Goal: Transaction & Acquisition: Book appointment/travel/reservation

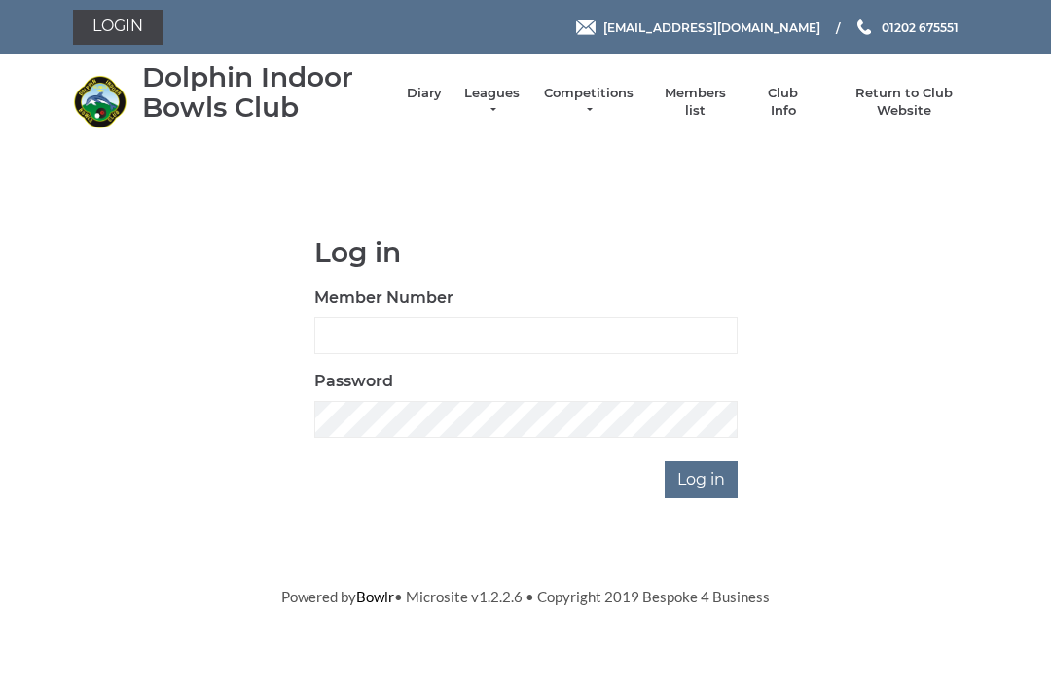
scroll to position [153, 0]
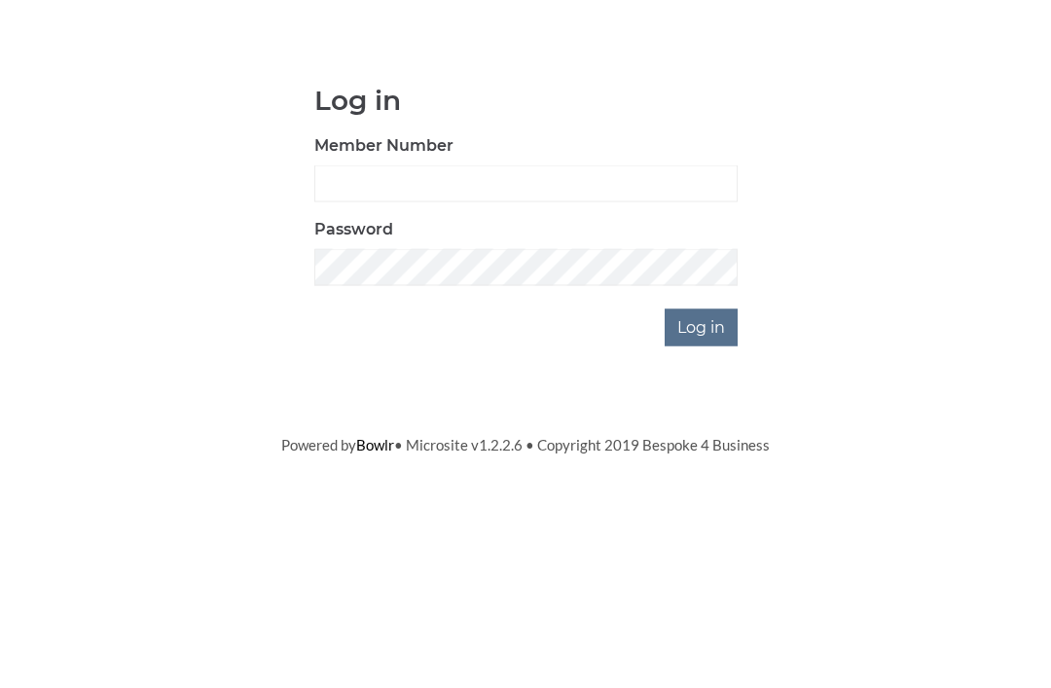
click at [454, 317] on input "Member Number" at bounding box center [525, 335] width 423 height 37
click at [918, 237] on div "Log in Member Number Password Log in" at bounding box center [525, 368] width 905 height 262
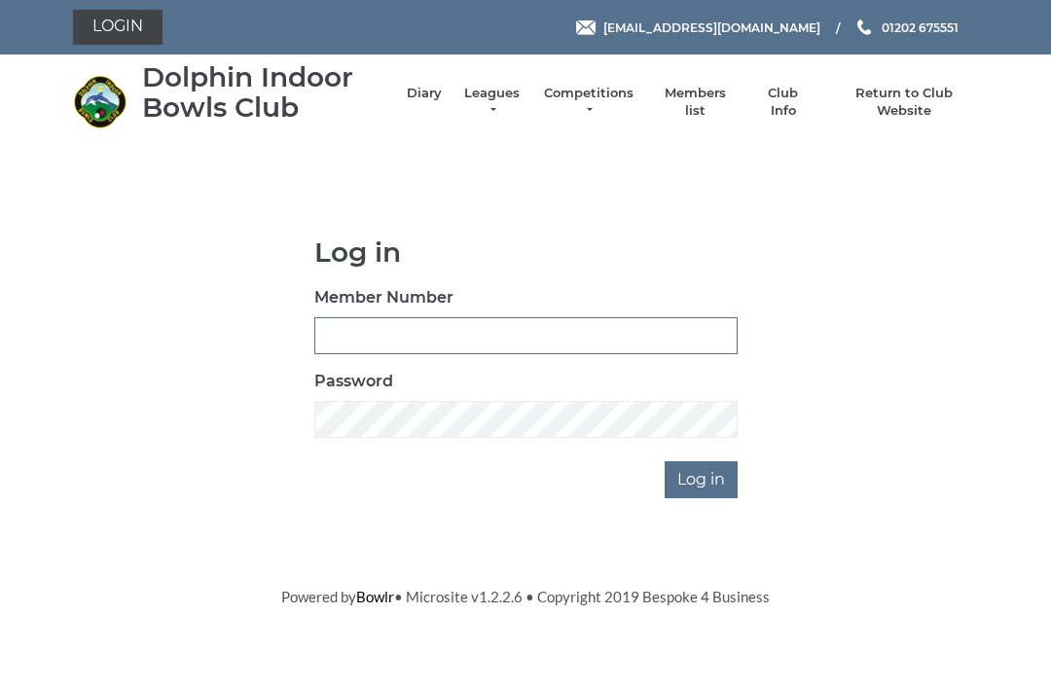
click at [449, 341] on input "Member Number" at bounding box center [525, 335] width 423 height 37
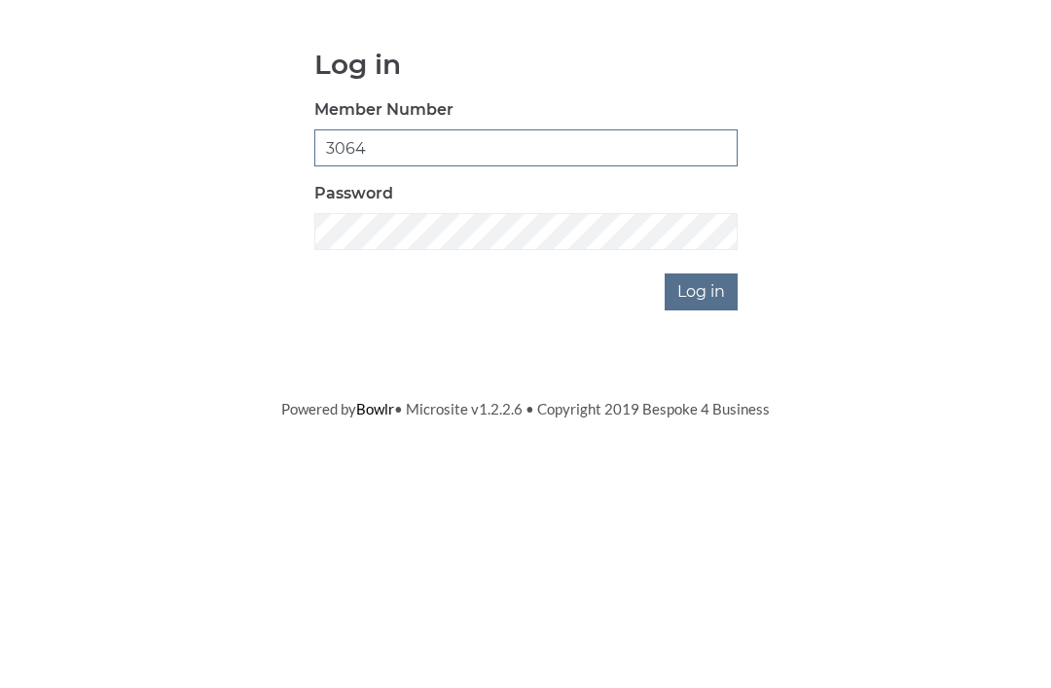
type input "3064"
click at [734, 461] on input "Log in" at bounding box center [701, 479] width 73 height 37
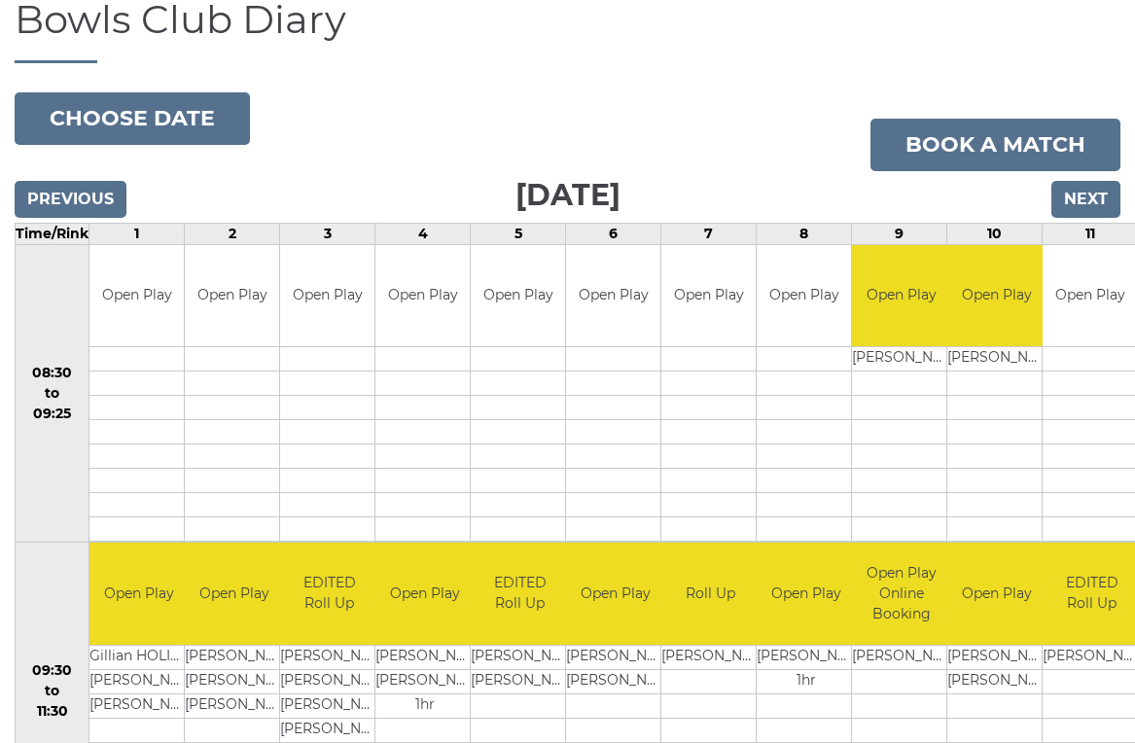
scroll to position [158, 0]
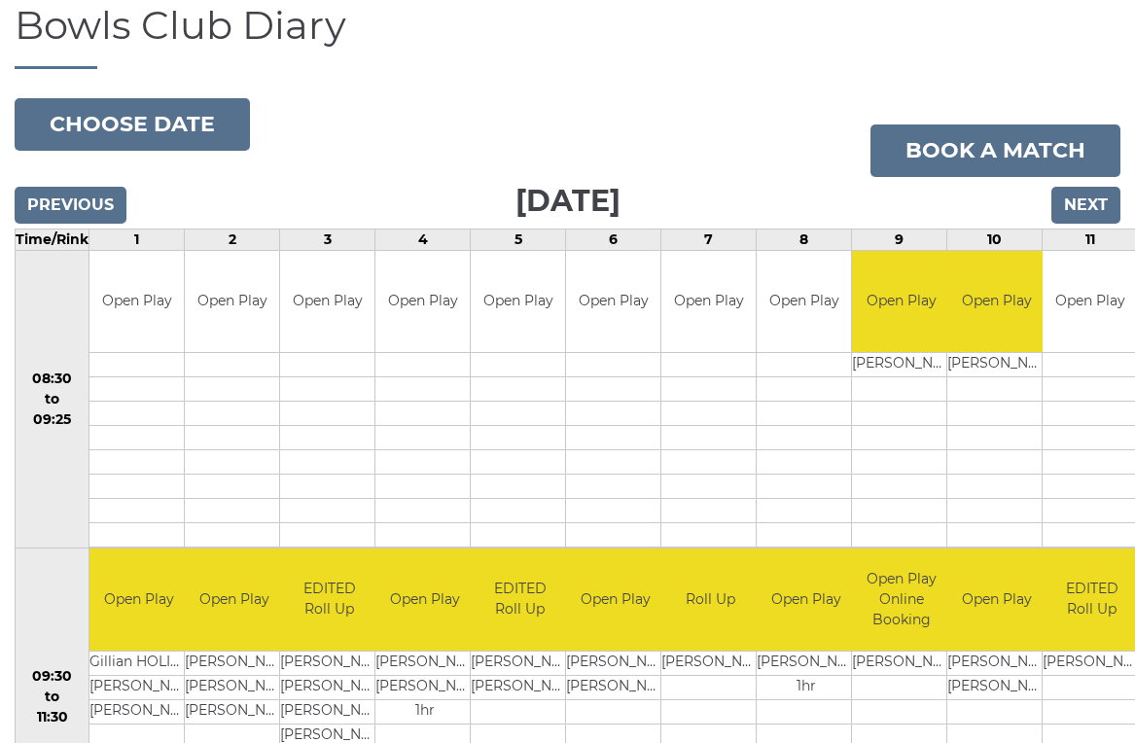
click at [1047, 152] on link "Book a match" at bounding box center [996, 151] width 250 height 53
click at [1042, 146] on link "Book a match" at bounding box center [996, 151] width 250 height 53
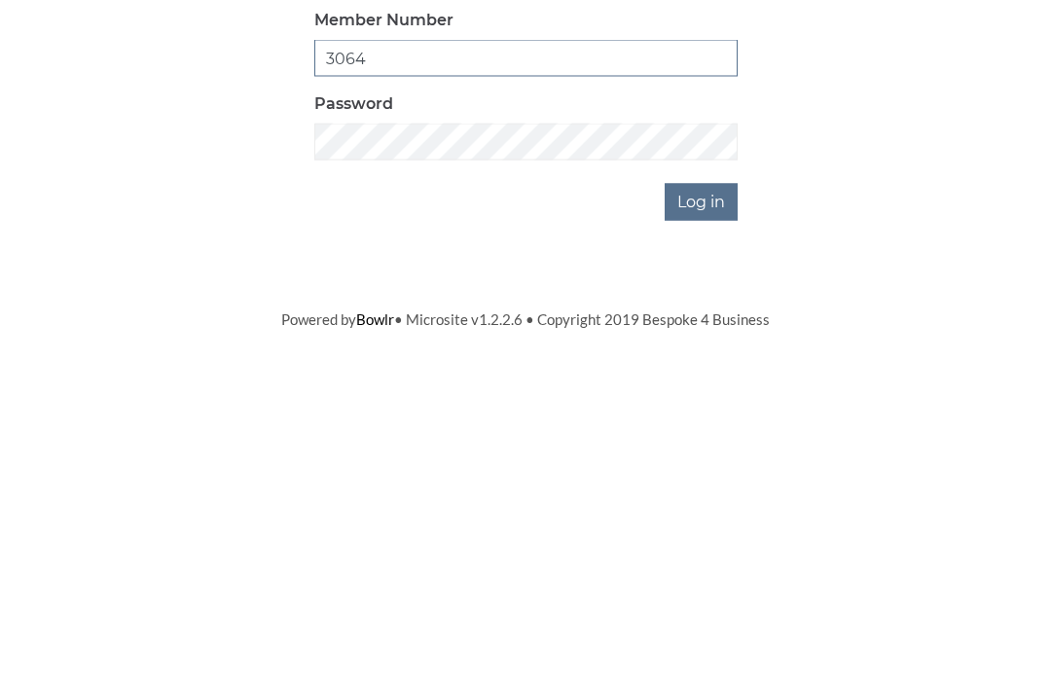
type input "3064"
click at [719, 525] on input "Log in" at bounding box center [701, 543] width 73 height 37
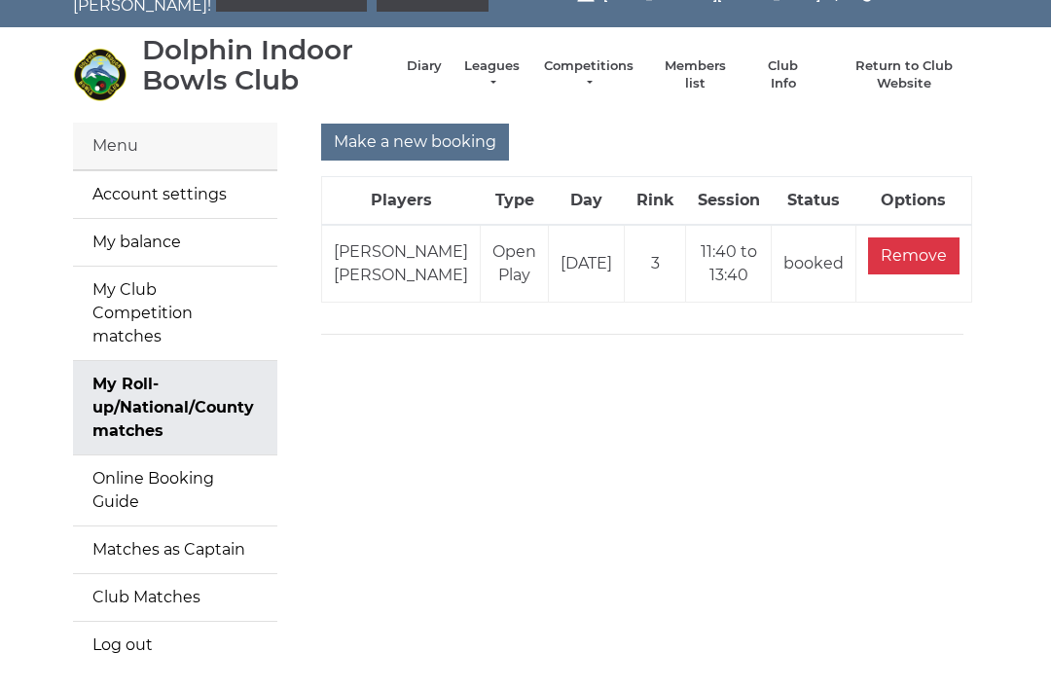
scroll to position [38, 0]
click at [990, 453] on div "Make a new booking Players Type Day Rink Session Status Options Wendy BENBOW Et…" at bounding box center [642, 408] width 701 height 569
click at [990, 452] on div "Make a new booking Players Type Day Rink Session Status Options Wendy BENBOW Et…" at bounding box center [642, 408] width 701 height 569
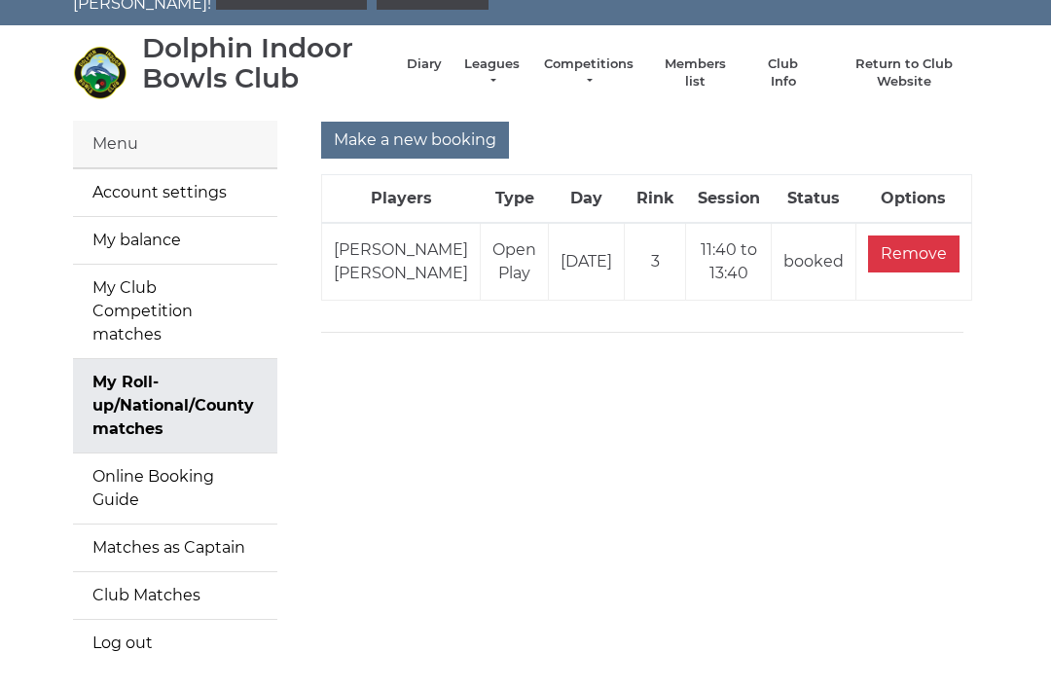
click at [981, 448] on div "Make a new booking Players Type Day Rink Session Status Options Wendy BENBOW Et…" at bounding box center [642, 405] width 701 height 569
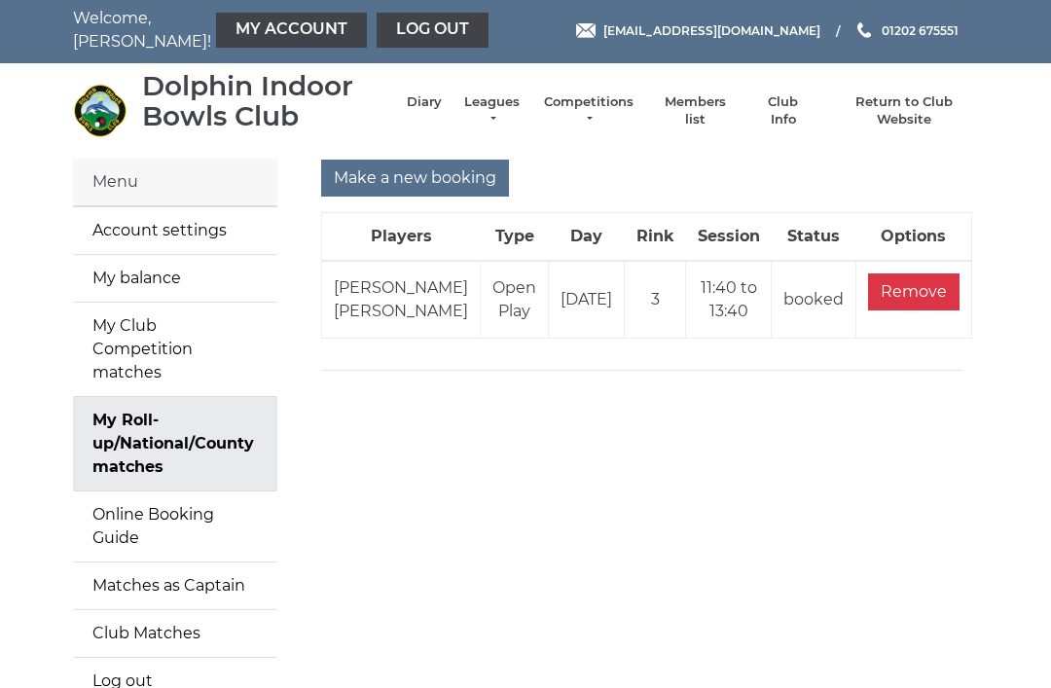
scroll to position [9, 0]
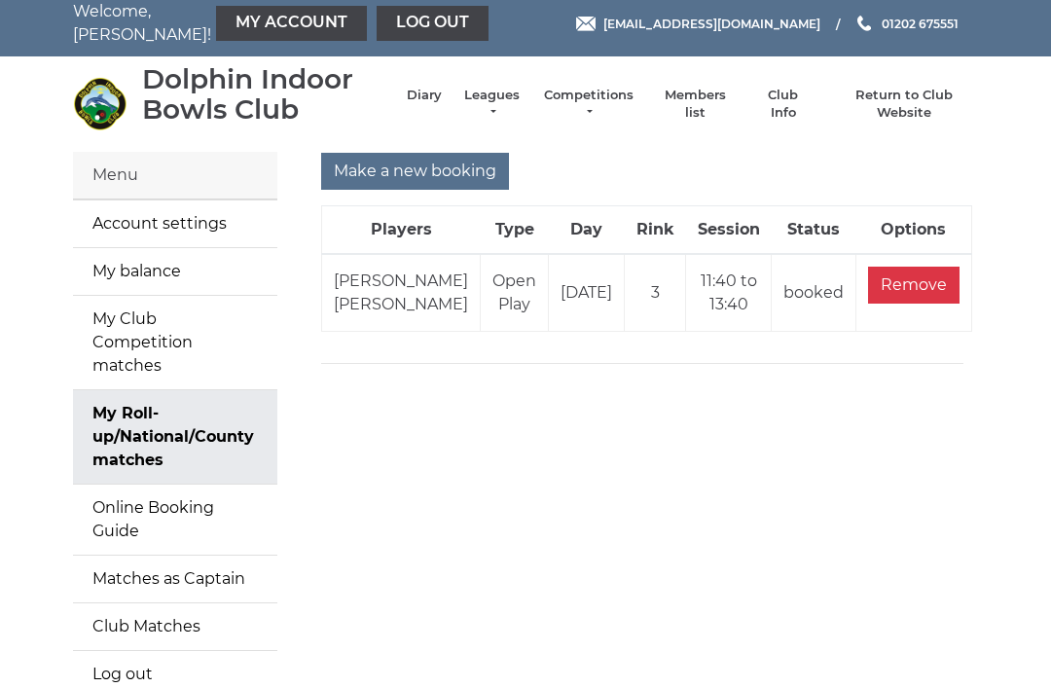
click at [377, 177] on input "Make a new booking" at bounding box center [415, 172] width 188 height 37
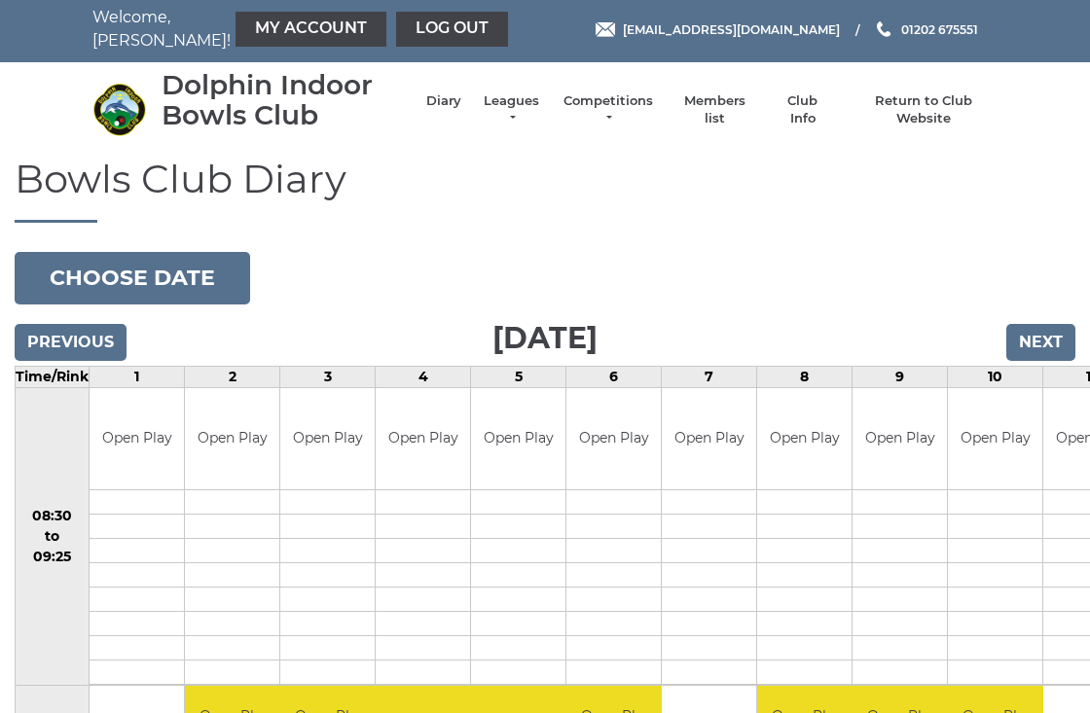
scroll to position [3, 0]
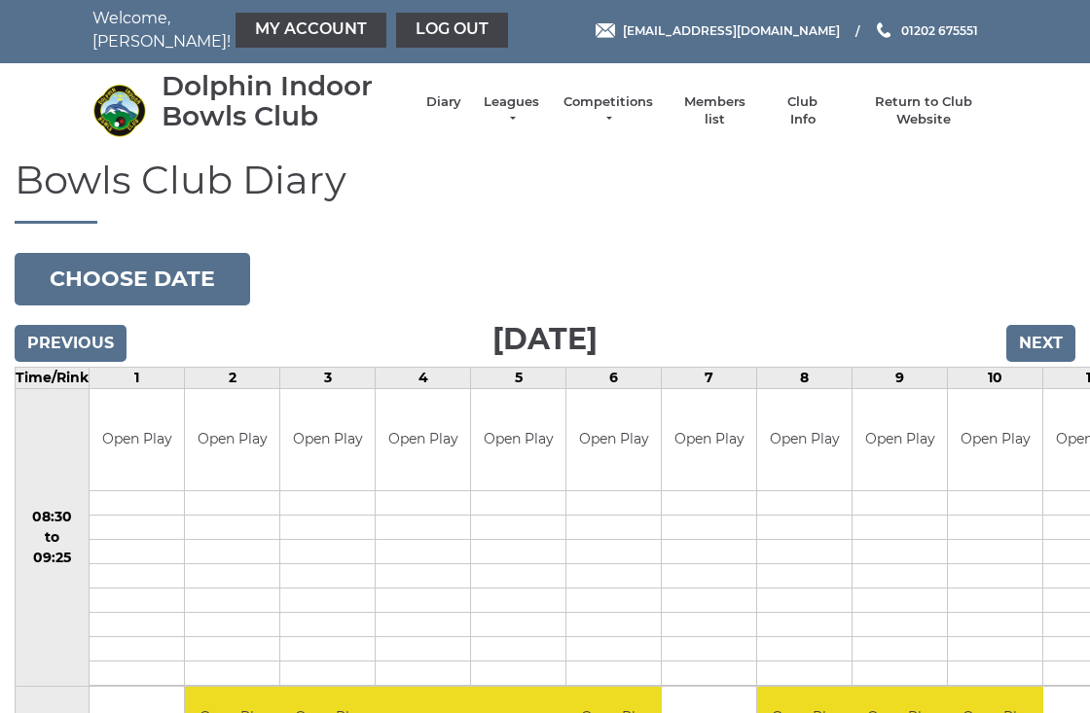
click at [77, 278] on button "Choose date" at bounding box center [132, 279] width 235 height 53
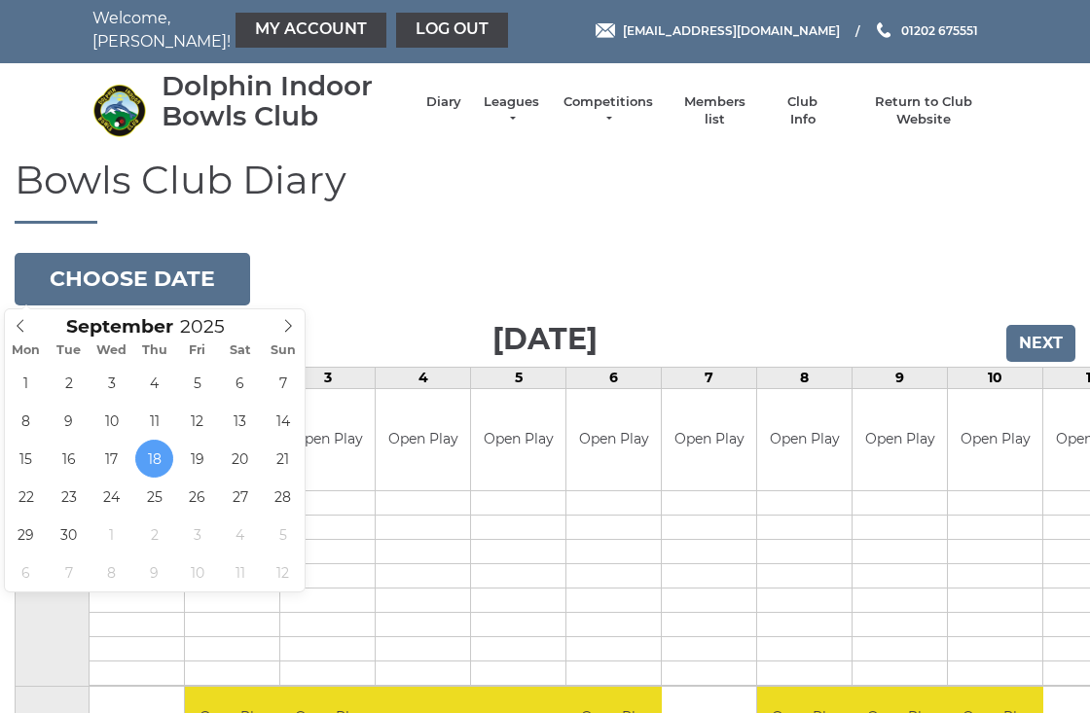
click at [278, 327] on span at bounding box center [288, 322] width 32 height 27
type input "2025-10-02"
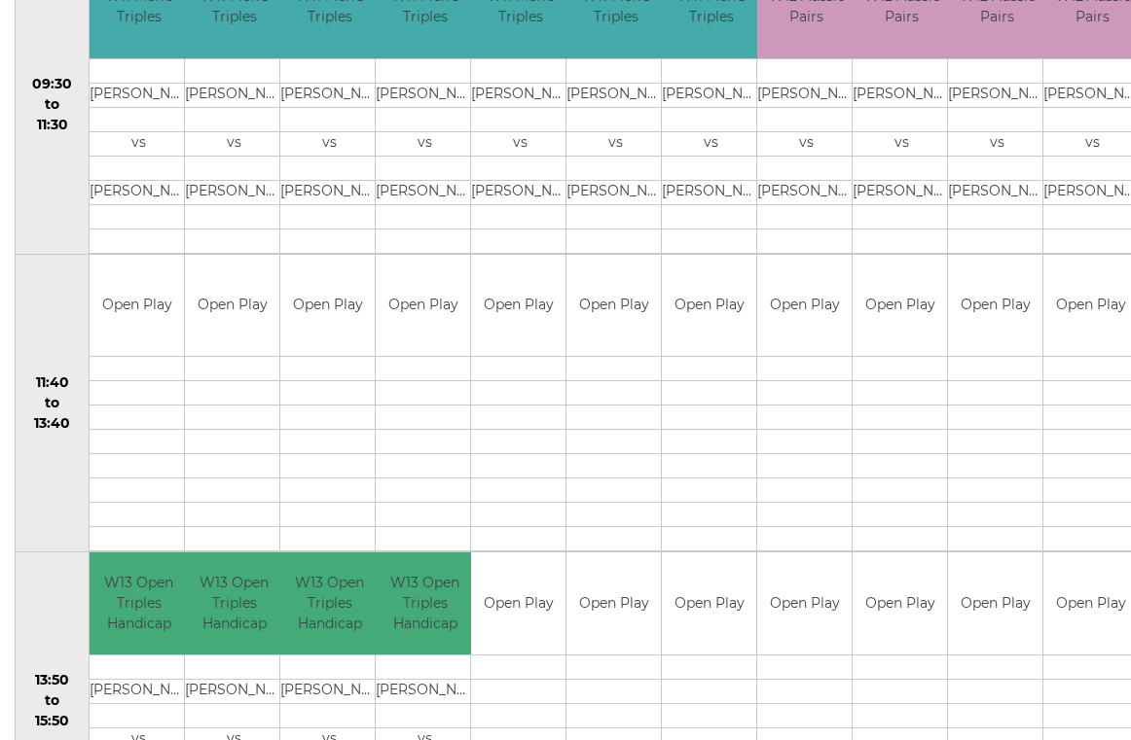
scroll to position [734, 0]
click at [0, 0] on link "Book slot" at bounding box center [0, 0] width 0 height 0
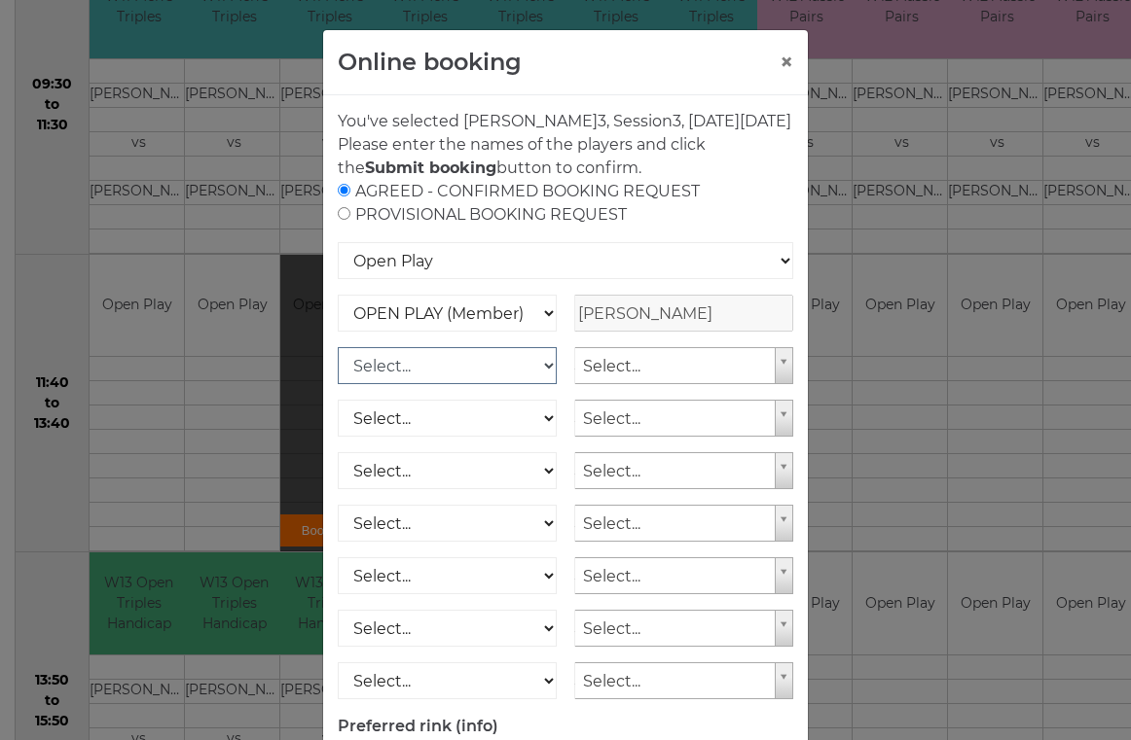
click at [547, 384] on select "Select... OPEN PLAY (Member) OPEN PLAY (Visitor) SPOONS (Member) SPOONS (Visito…" at bounding box center [447, 365] width 219 height 37
select select "1_12"
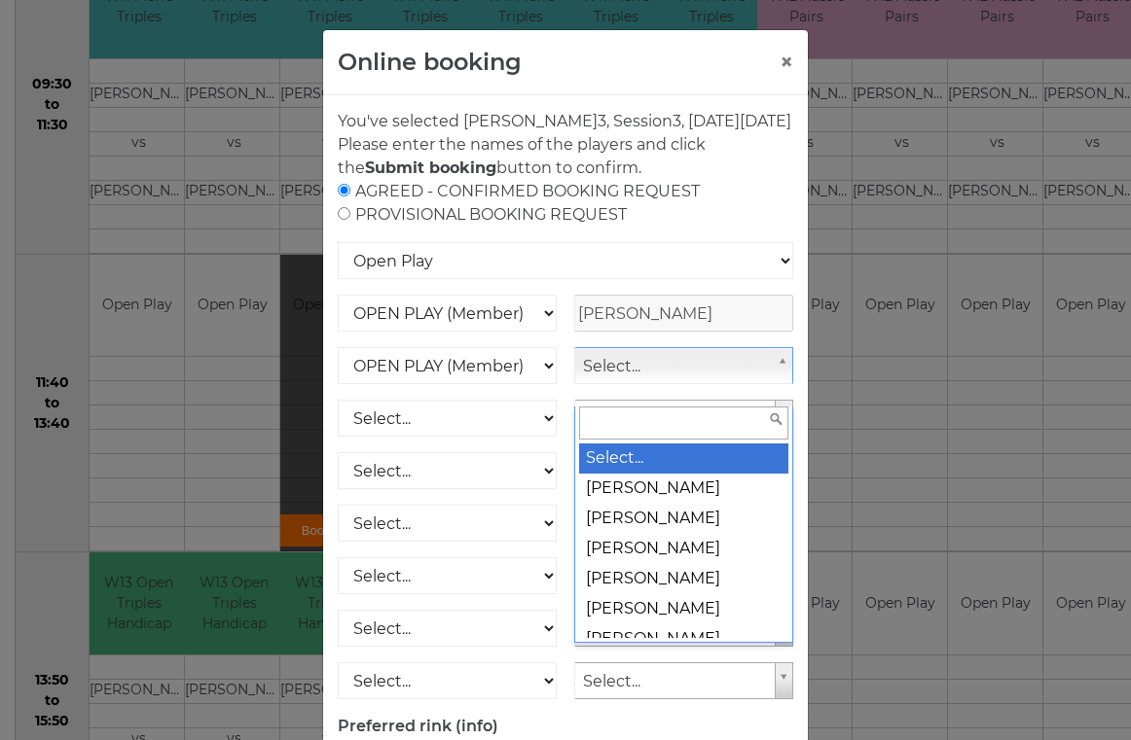
scroll to position [734, 4]
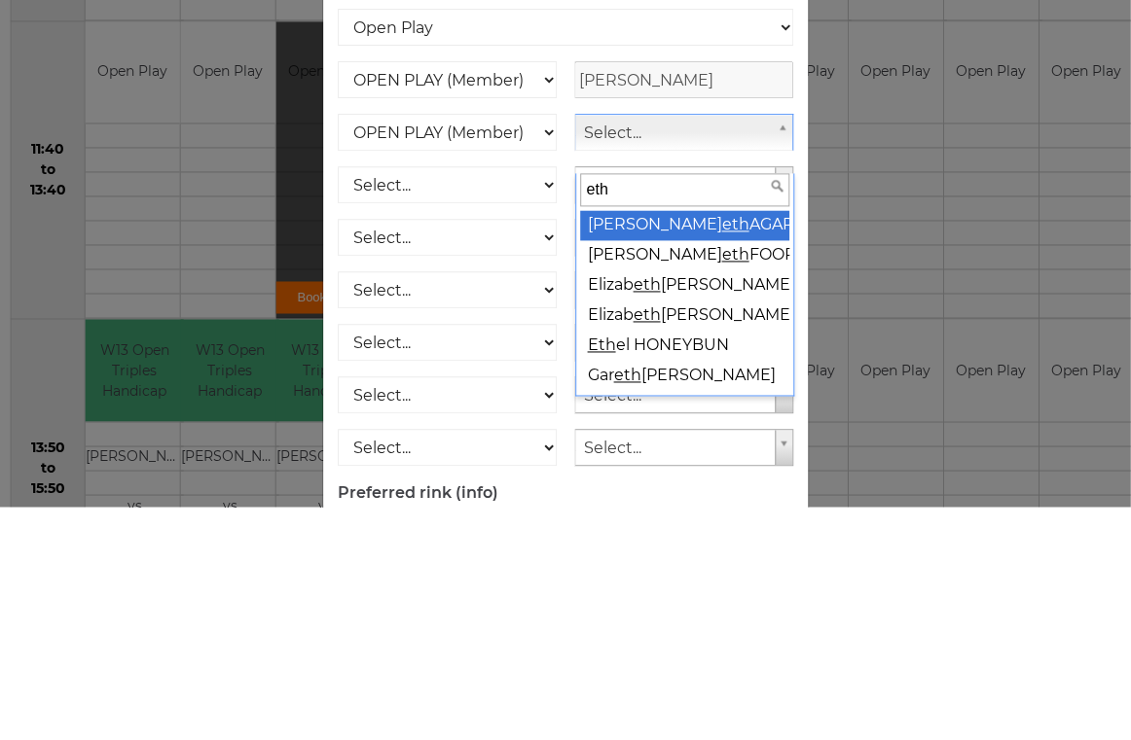
type input "ethe"
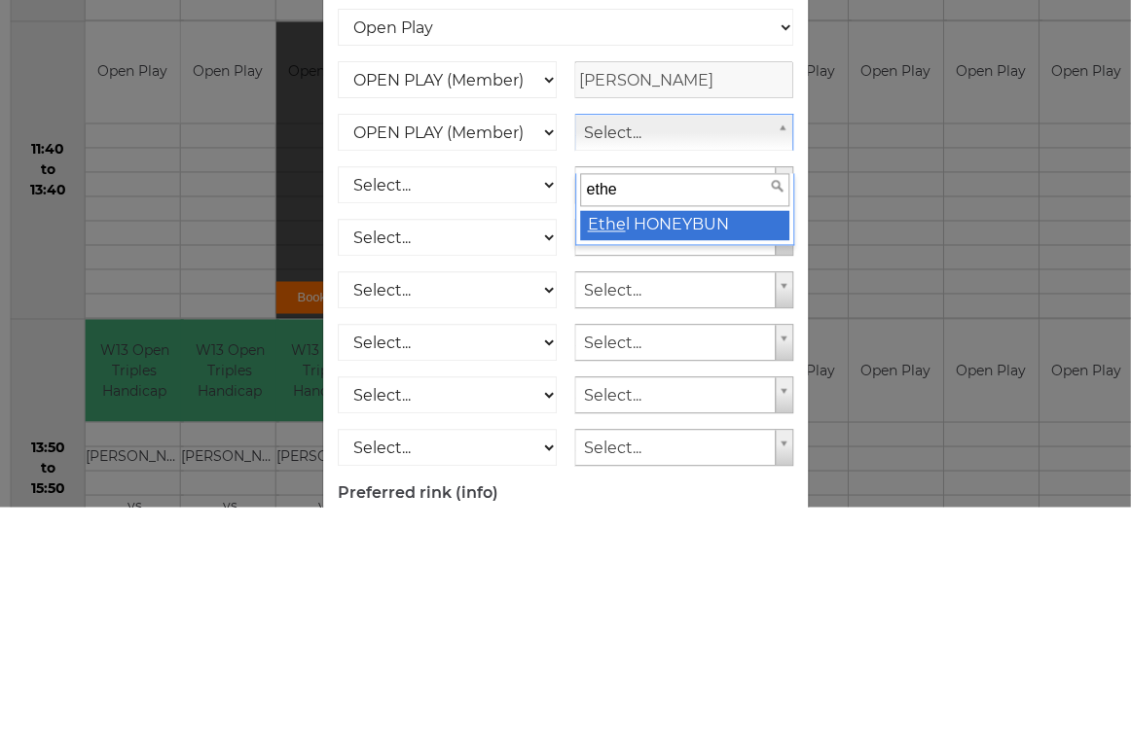
select select "753"
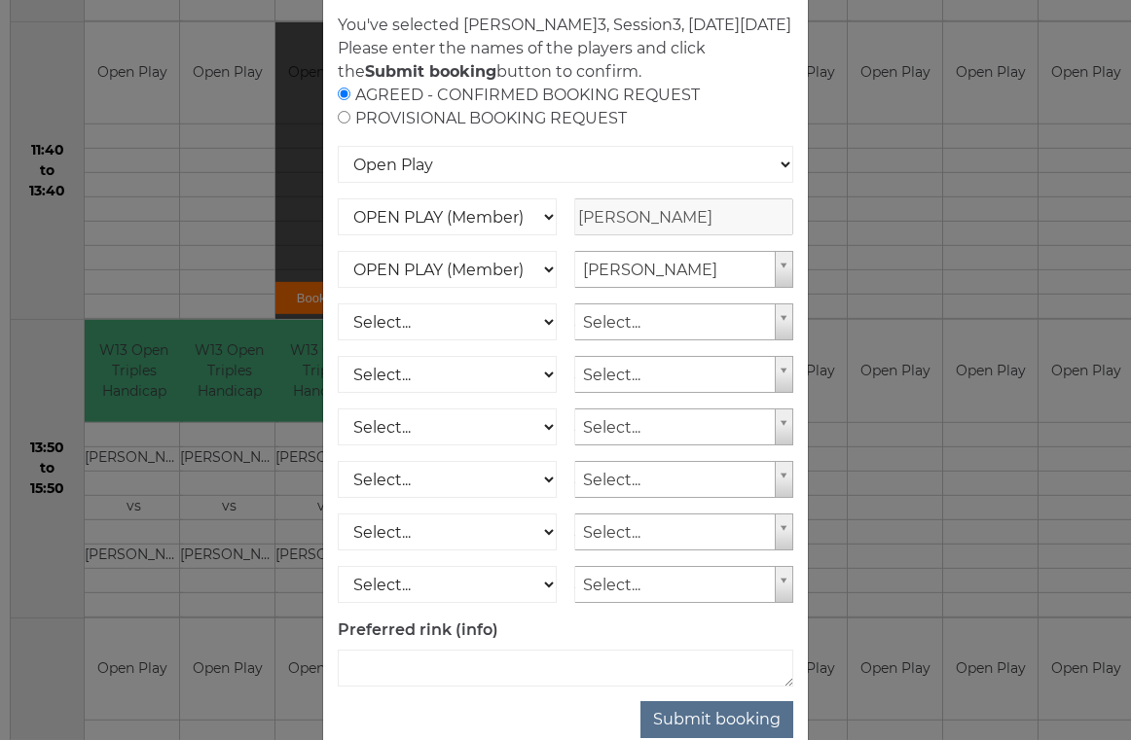
scroll to position [96, 0]
click at [755, 738] on button "Submit booking" at bounding box center [716, 720] width 153 height 37
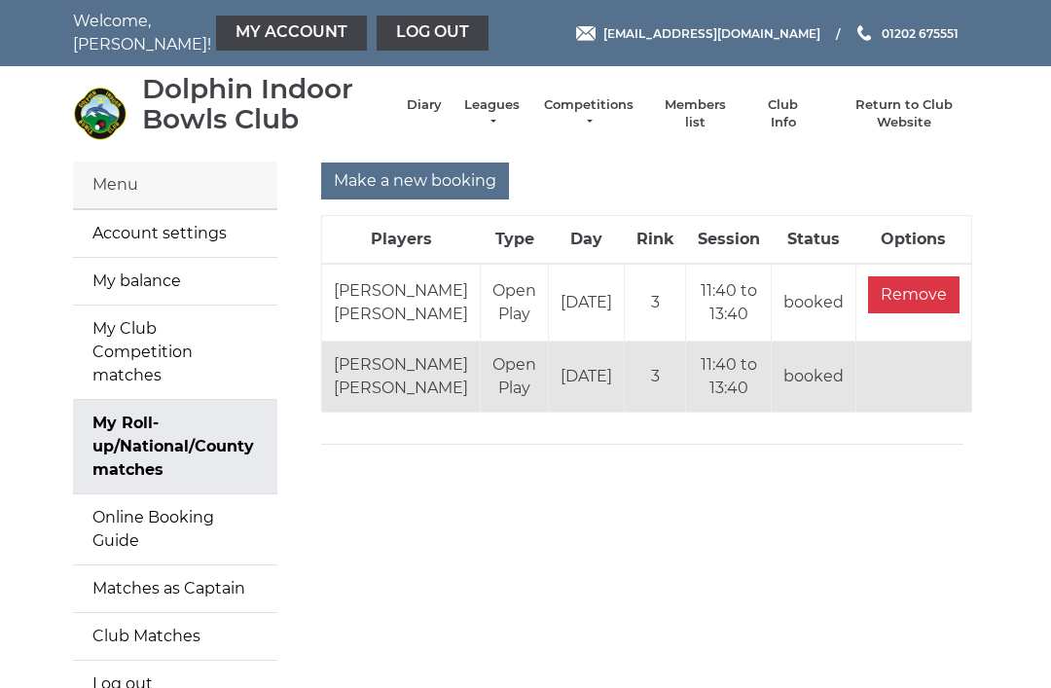
click at [399, 36] on link "Log out" at bounding box center [433, 33] width 112 height 35
